Goal: Task Accomplishment & Management: Use online tool/utility

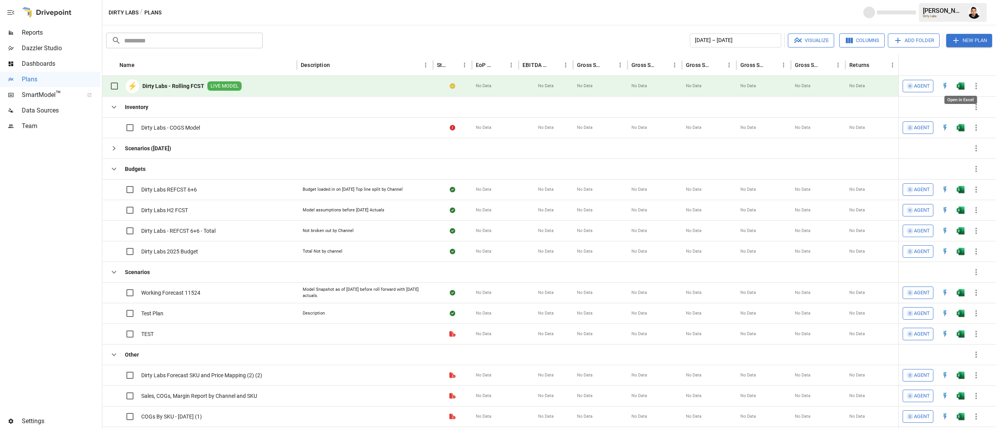
click at [963, 87] on img "Open in Excel" at bounding box center [960, 86] width 8 height 8
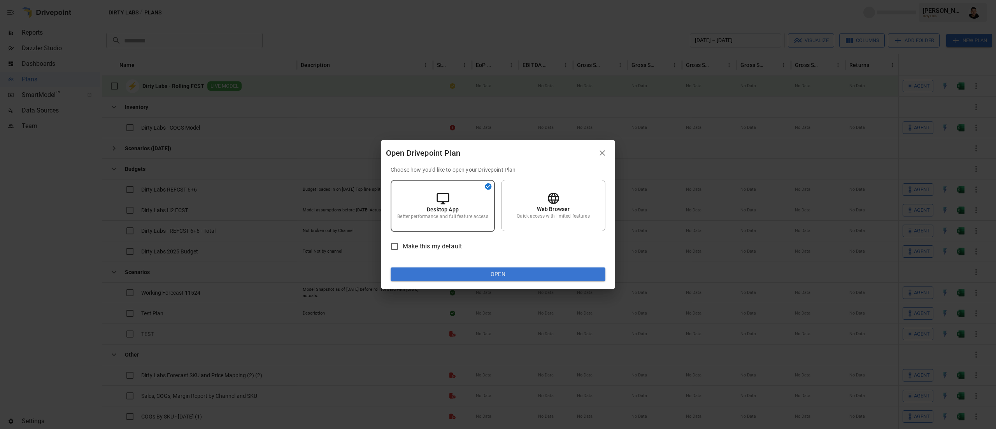
click at [425, 271] on button "Open" at bounding box center [498, 274] width 215 height 14
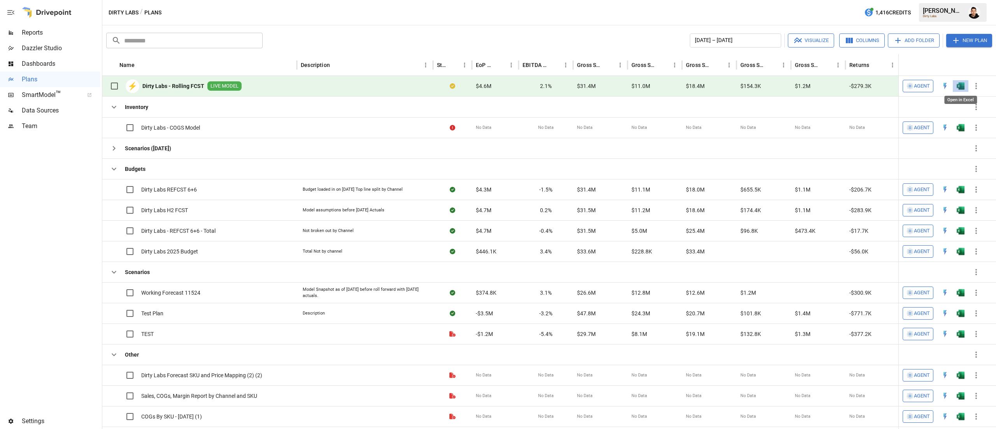
click at [963, 87] on img "Open in Excel" at bounding box center [960, 86] width 8 height 8
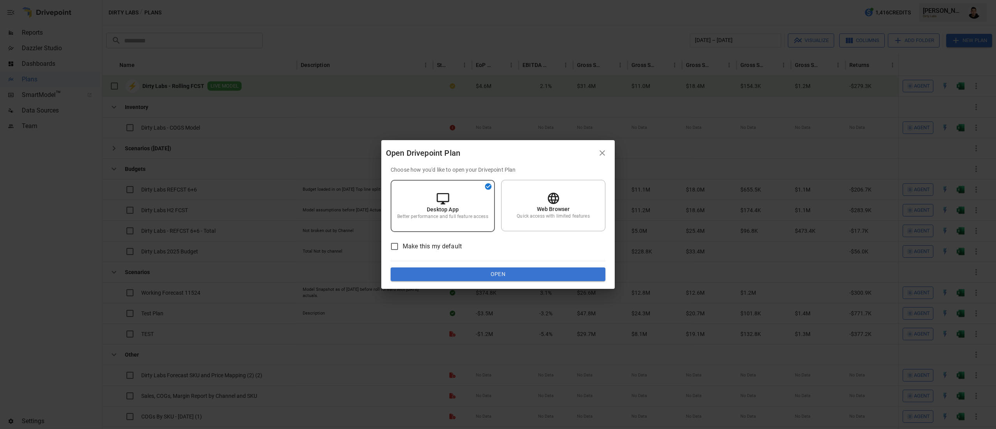
click at [515, 283] on div "Choose how you'd like to open your Drivepoint Plan Desktop App Better performan…" at bounding box center [497, 227] width 233 height 123
click at [517, 278] on button "Open" at bounding box center [498, 274] width 215 height 14
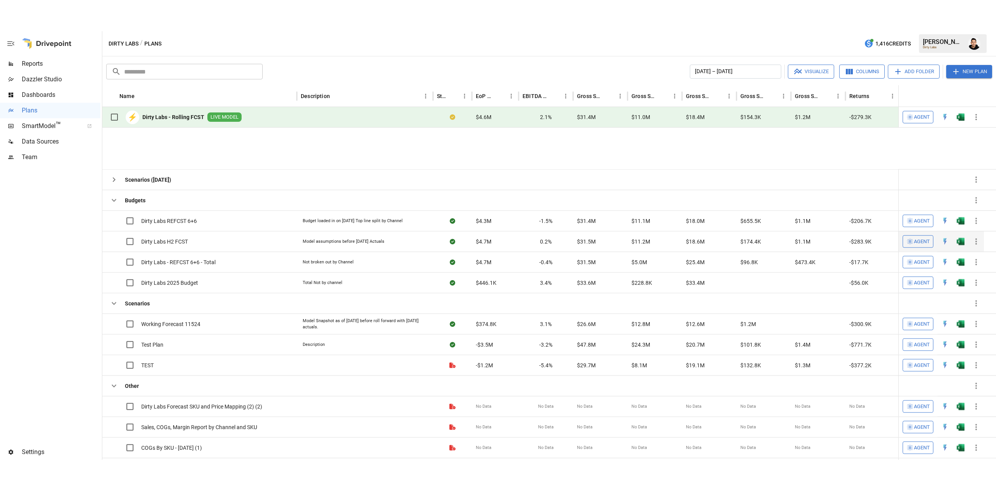
scroll to position [44, 0]
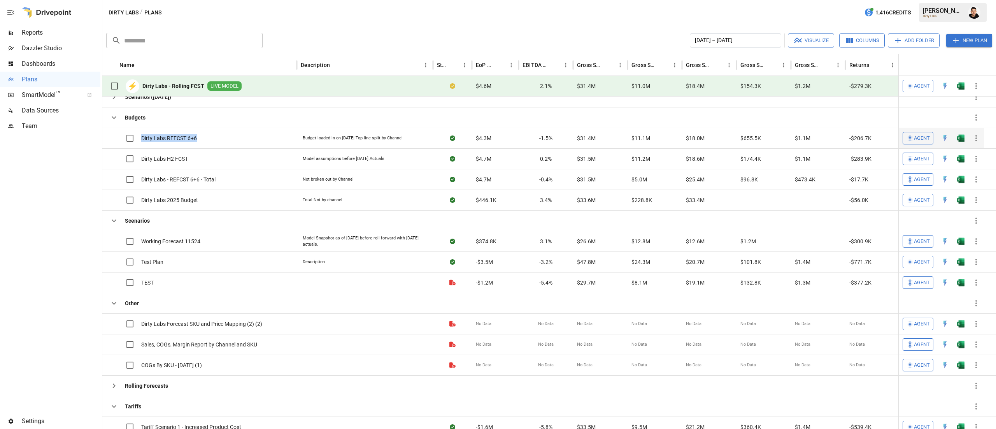
drag, startPoint x: 209, startPoint y: 138, endPoint x: 140, endPoint y: 141, distance: 68.9
click at [140, 141] on div "Dirty Labs REFCST 6+6" at bounding box center [199, 138] width 194 height 21
copy span "Dirty Labs REFCST 6+6"
drag, startPoint x: 203, startPoint y: 202, endPoint x: 138, endPoint y: 202, distance: 64.2
click at [138, 202] on div "Dirty Labs 2025 Budget" at bounding box center [199, 199] width 194 height 21
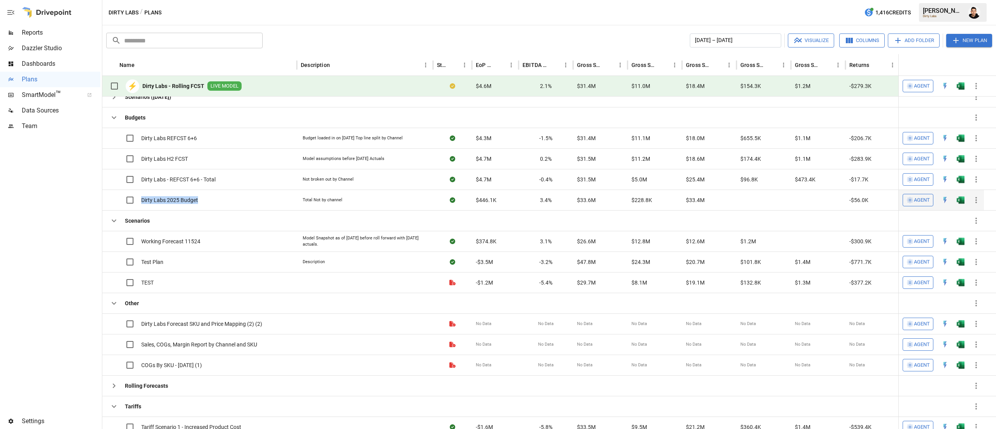
copy span "Dirty Labs 2025 Budget"
drag, startPoint x: 229, startPoint y: 179, endPoint x: 142, endPoint y: 186, distance: 87.4
click at [142, 186] on div "Dirty Labs - REFCST 6+6 - Total" at bounding box center [199, 179] width 194 height 21
copy span "Dirty Labs - REFCST 6+6 - Total"
drag, startPoint x: 200, startPoint y: 159, endPoint x: 139, endPoint y: 159, distance: 60.7
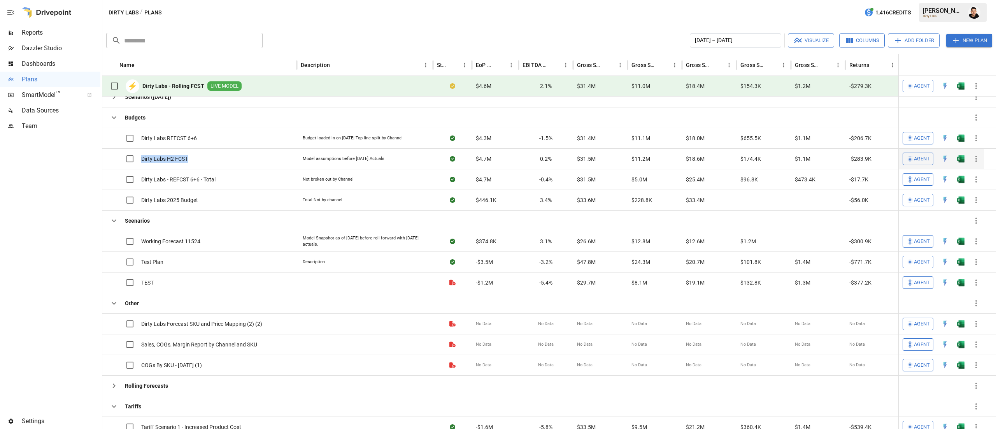
click at [139, 159] on div "Dirty Labs H2 FCST" at bounding box center [199, 158] width 194 height 21
copy span "Dirty Labs H2 FCST"
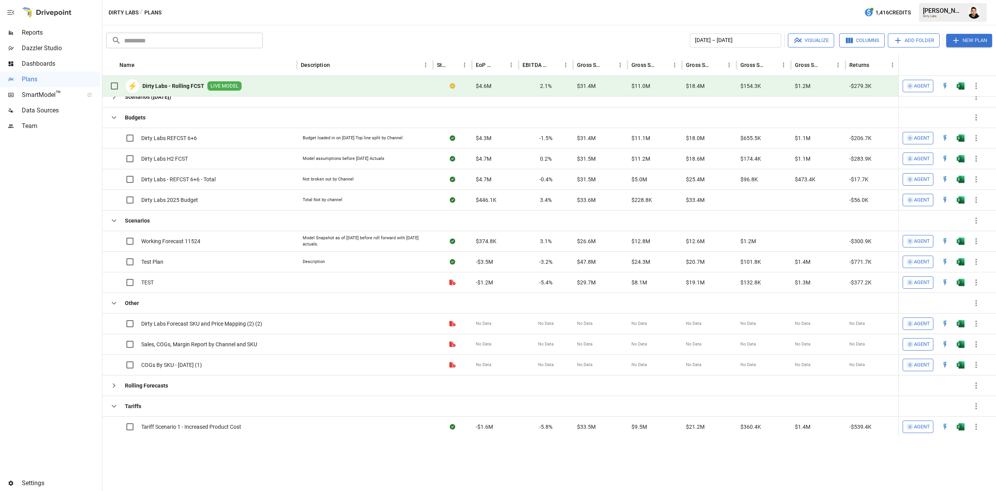
scroll to position [0, 0]
